Goal: Task Accomplishment & Management: Manage account settings

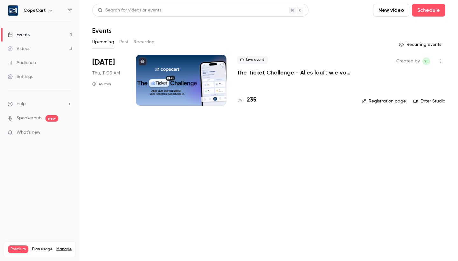
click at [47, 63] on link "Audience" at bounding box center [39, 63] width 79 height 14
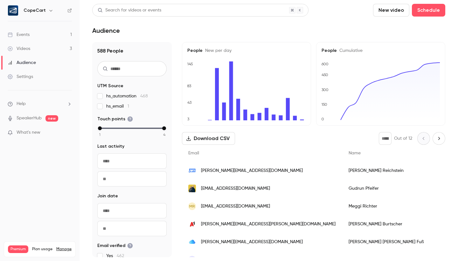
click at [28, 74] on div "Settings" at bounding box center [20, 76] width 25 height 6
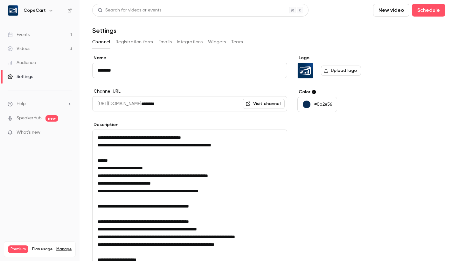
click at [233, 45] on button "Team" at bounding box center [237, 42] width 12 height 10
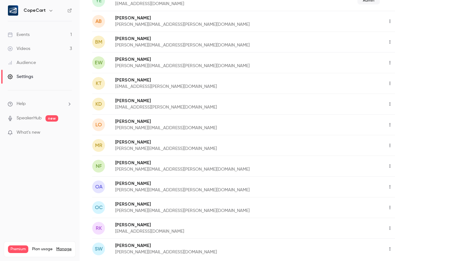
scroll to position [83, 0]
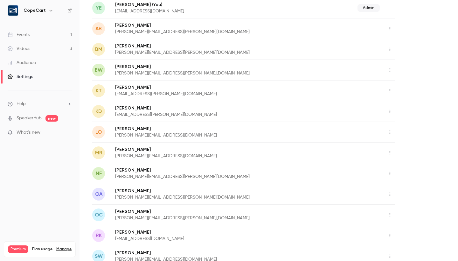
click at [389, 90] on icon "button" at bounding box center [389, 90] width 5 height 4
click at [433, 69] on div at bounding box center [229, 130] width 458 height 261
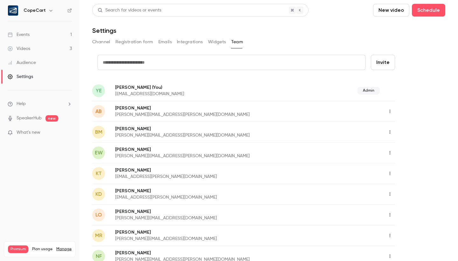
scroll to position [0, 0]
